Goal: Check status: Check status

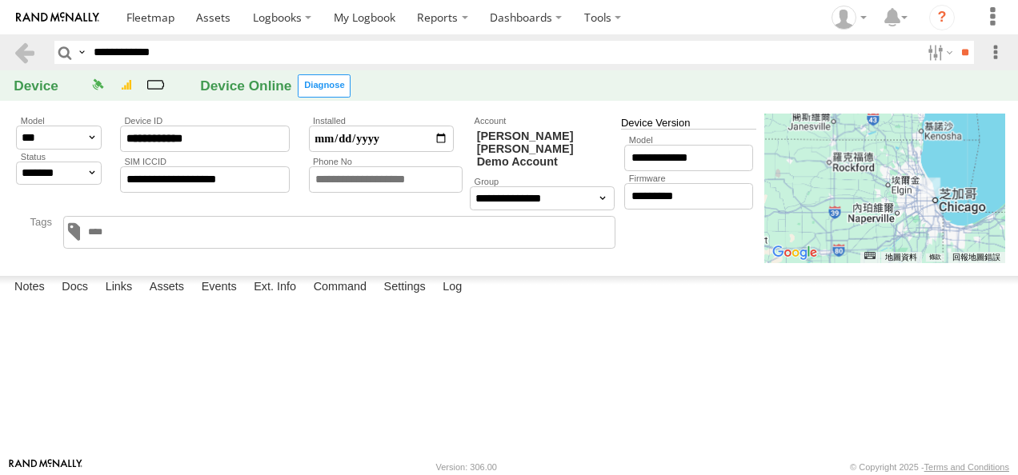
click at [0, 0] on div "Date/Time Type Note Status" at bounding box center [0, 0] width 0 height 0
click at [156, 299] on label "Assets" at bounding box center [167, 287] width 50 height 22
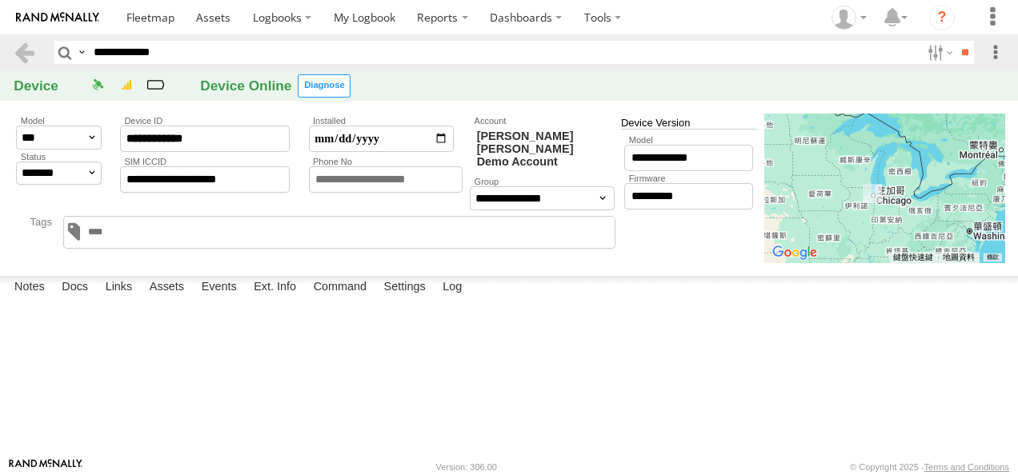
click at [0, 0] on link "806599DA43F8" at bounding box center [0, 0] width 0 height 0
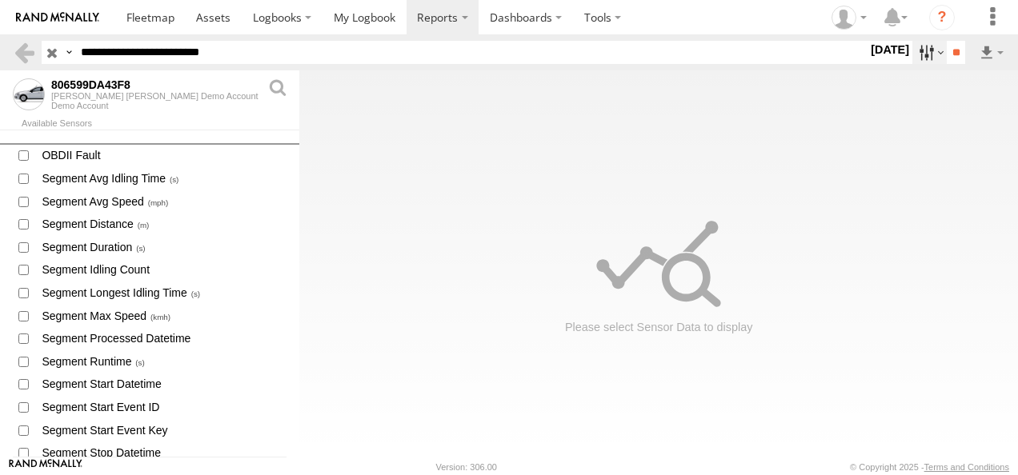
click at [921, 54] on label at bounding box center [930, 52] width 34 height 23
click at [0, 0] on label at bounding box center [0, 0] width 0 height 0
click at [913, 52] on label at bounding box center [930, 52] width 34 height 23
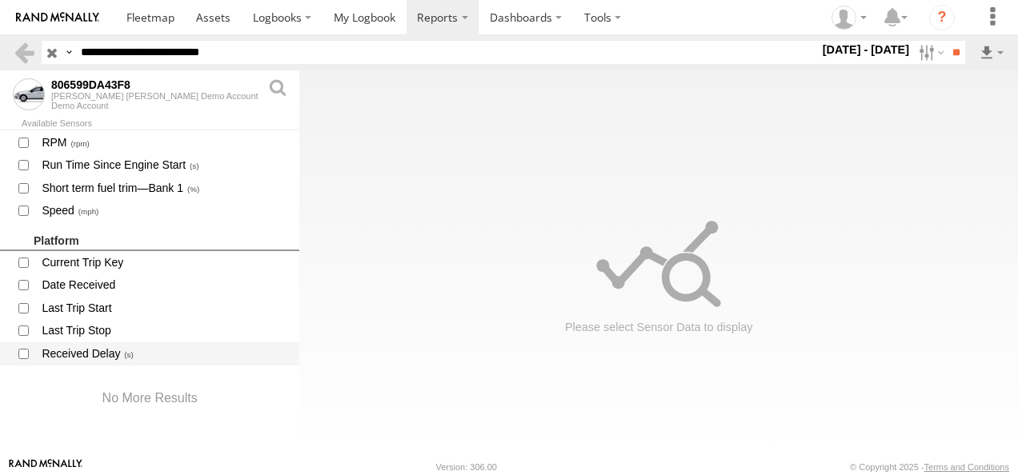
click at [21, 359] on span at bounding box center [23, 354] width 21 height 20
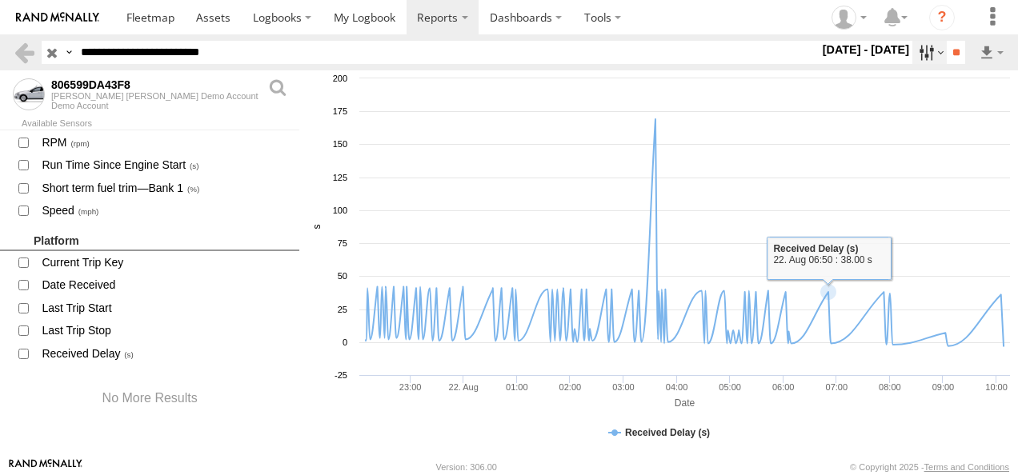
click at [917, 54] on label at bounding box center [930, 52] width 34 height 23
click at [0, 0] on label at bounding box center [0, 0] width 0 height 0
click at [921, 62] on label at bounding box center [930, 52] width 34 height 23
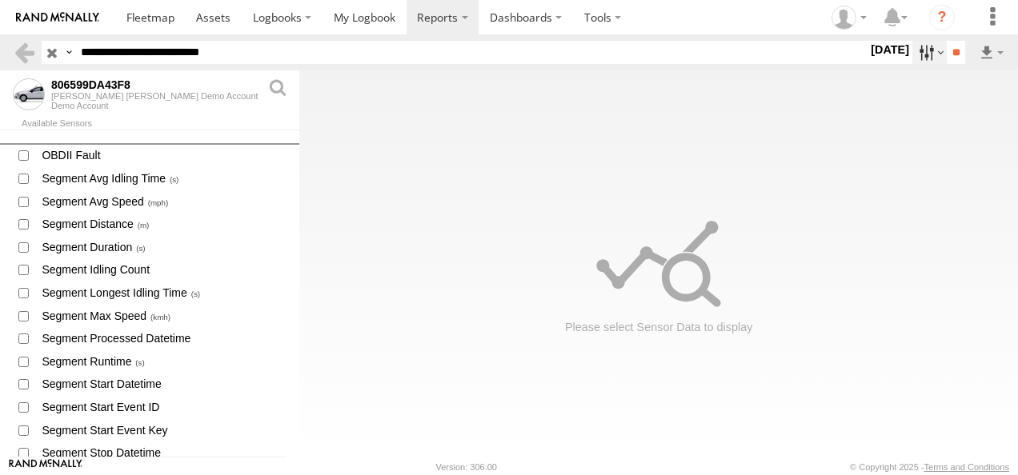
click at [916, 61] on label at bounding box center [930, 52] width 34 height 23
click at [0, 0] on label at bounding box center [0, 0] width 0 height 0
click at [918, 54] on label at bounding box center [930, 52] width 34 height 23
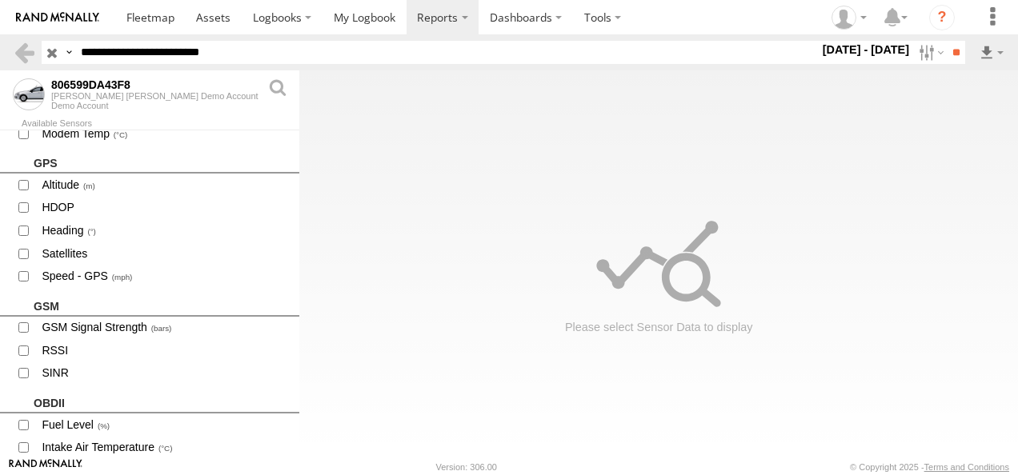
scroll to position [1438, 0]
